Goal: Task Accomplishment & Management: Use online tool/utility

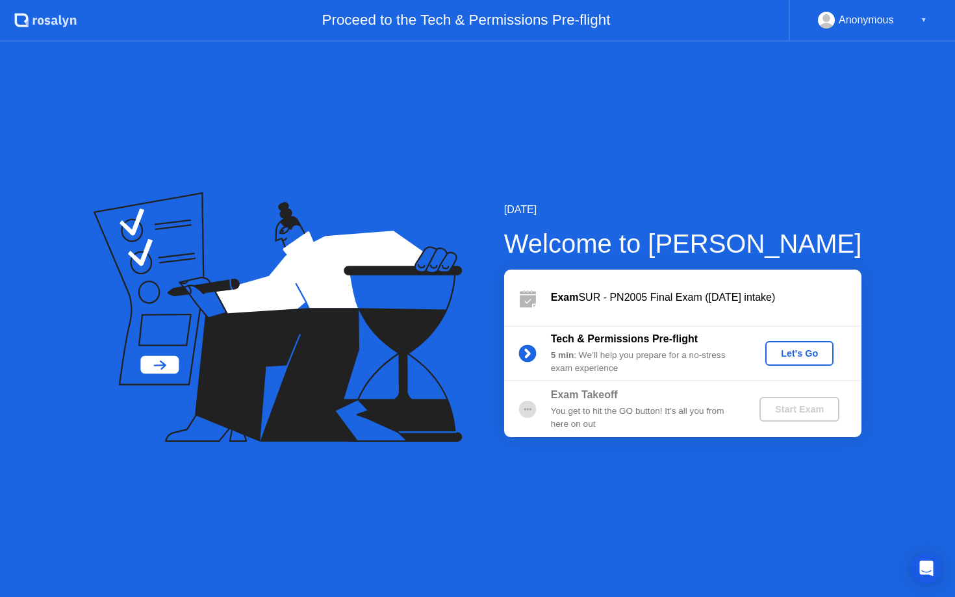
click at [795, 354] on div "Let's Go" at bounding box center [800, 353] width 58 height 10
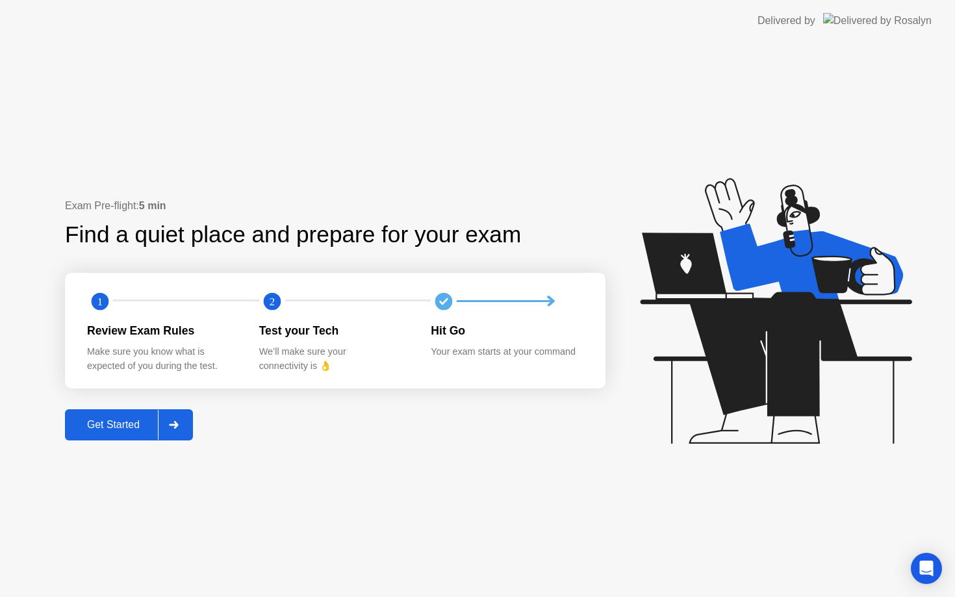
click at [125, 424] on div "Get Started" at bounding box center [113, 425] width 89 height 12
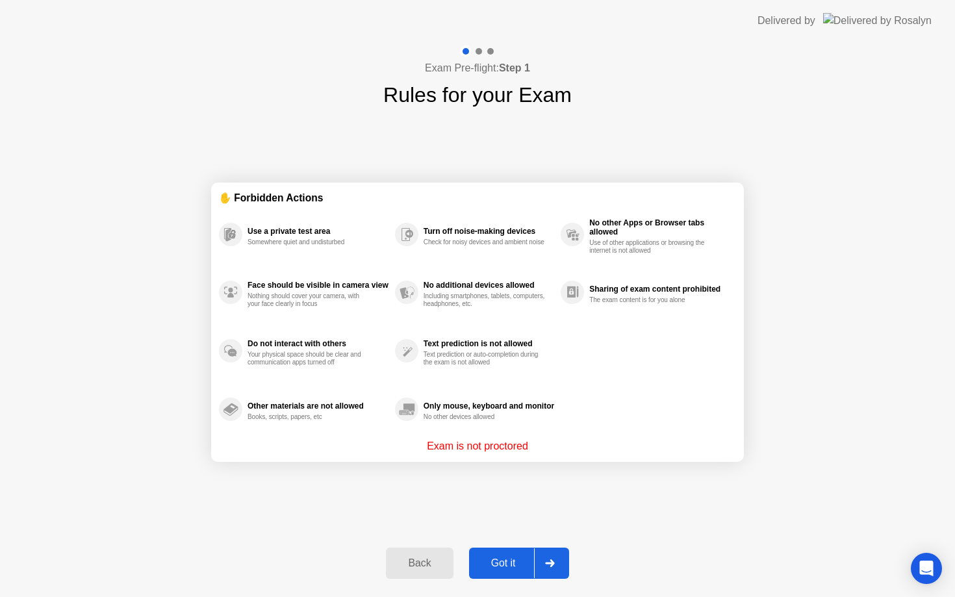
click at [507, 565] on div "Got it" at bounding box center [503, 563] width 61 height 12
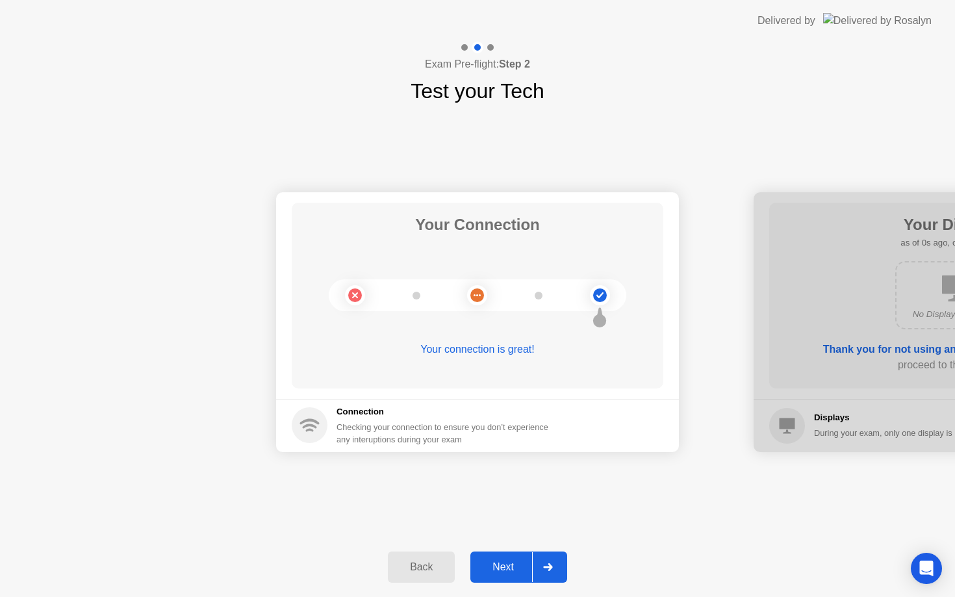
click at [510, 570] on div "Next" at bounding box center [503, 567] width 58 height 12
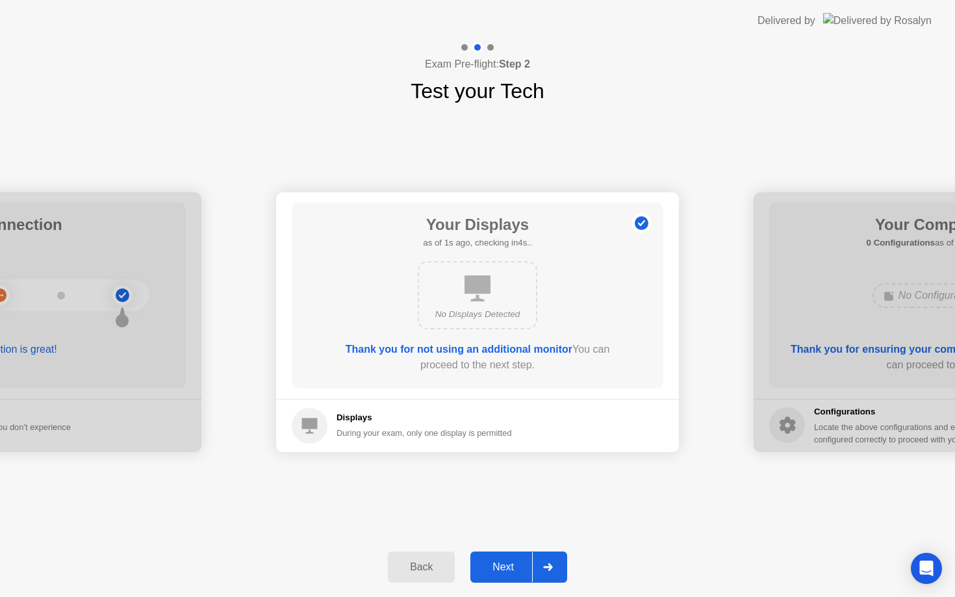
click at [510, 570] on div "Next" at bounding box center [503, 567] width 58 height 12
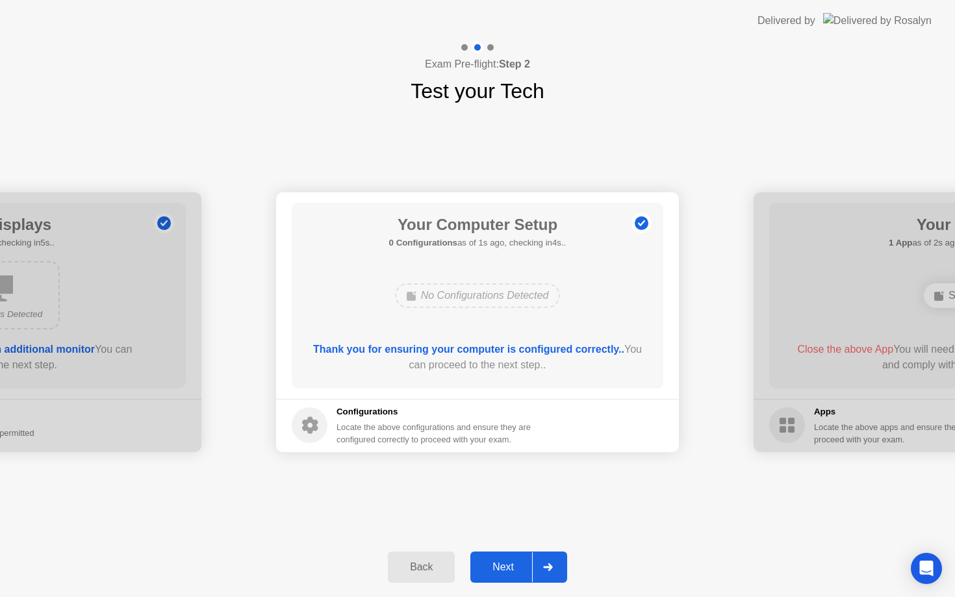
click at [510, 570] on div "Next" at bounding box center [503, 567] width 58 height 12
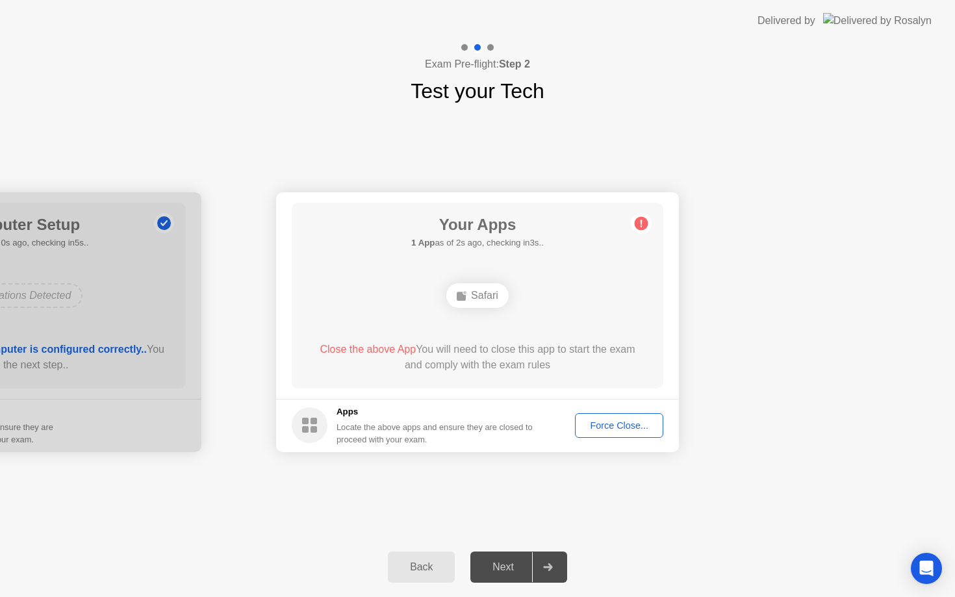
click at [625, 425] on div "Force Close..." at bounding box center [619, 425] width 79 height 10
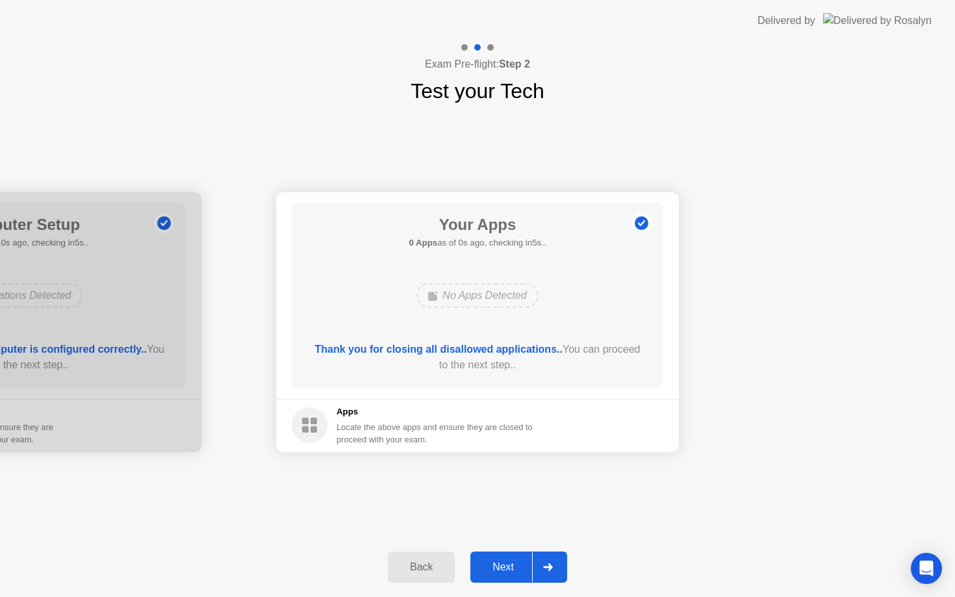
click at [507, 568] on div "Next" at bounding box center [503, 567] width 58 height 12
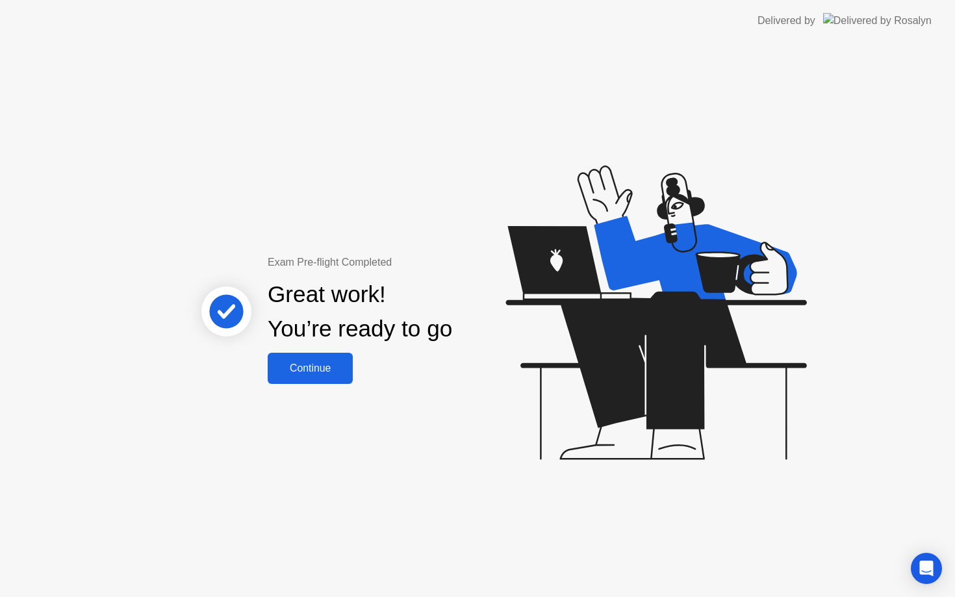
click at [325, 368] on div "Continue" at bounding box center [310, 369] width 77 height 12
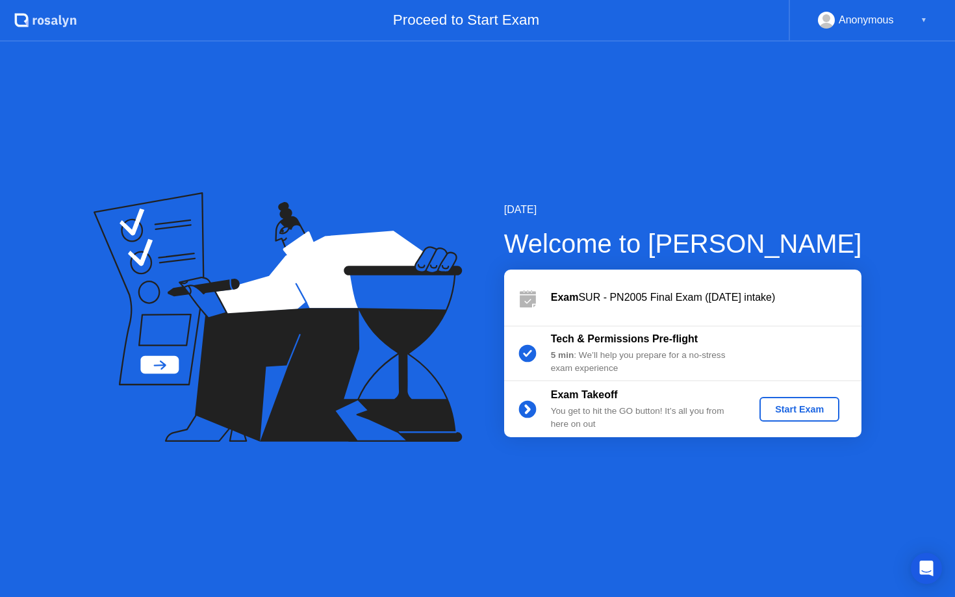
click at [806, 404] on div "Start Exam" at bounding box center [800, 409] width 70 height 10
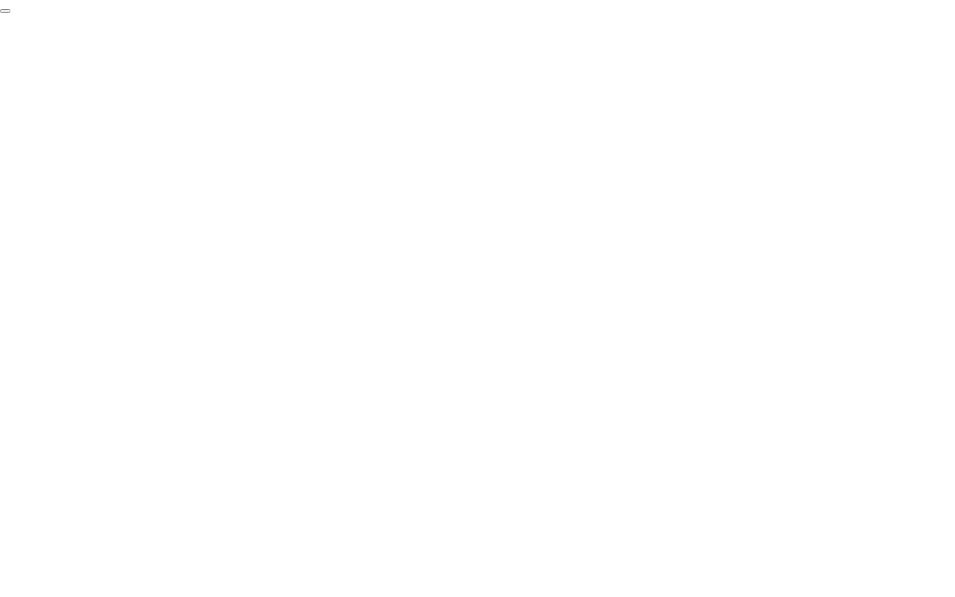
click div "End Proctoring Session"
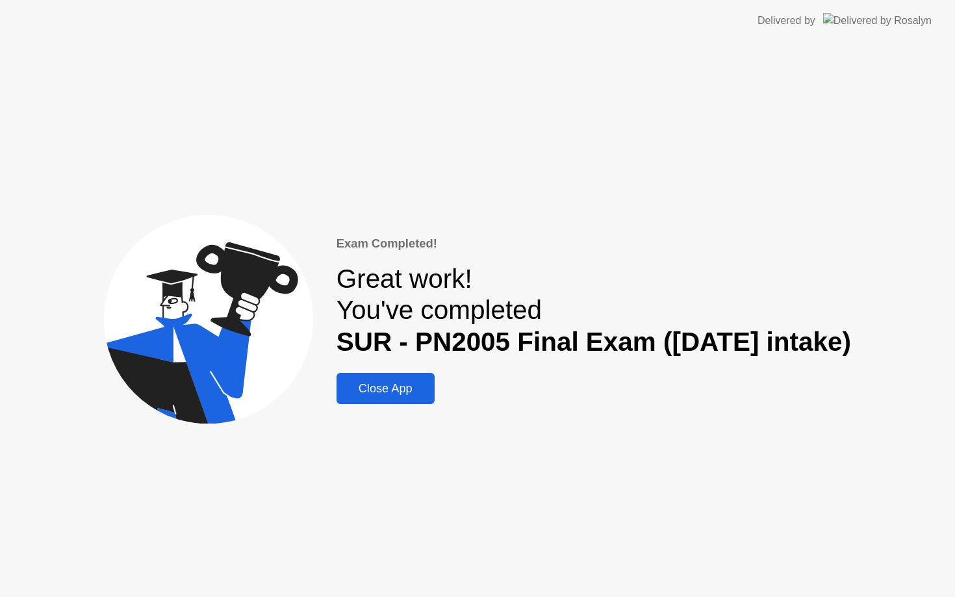
click at [385, 382] on div "Close App" at bounding box center [385, 389] width 90 height 14
